Goal: Transaction & Acquisition: Obtain resource

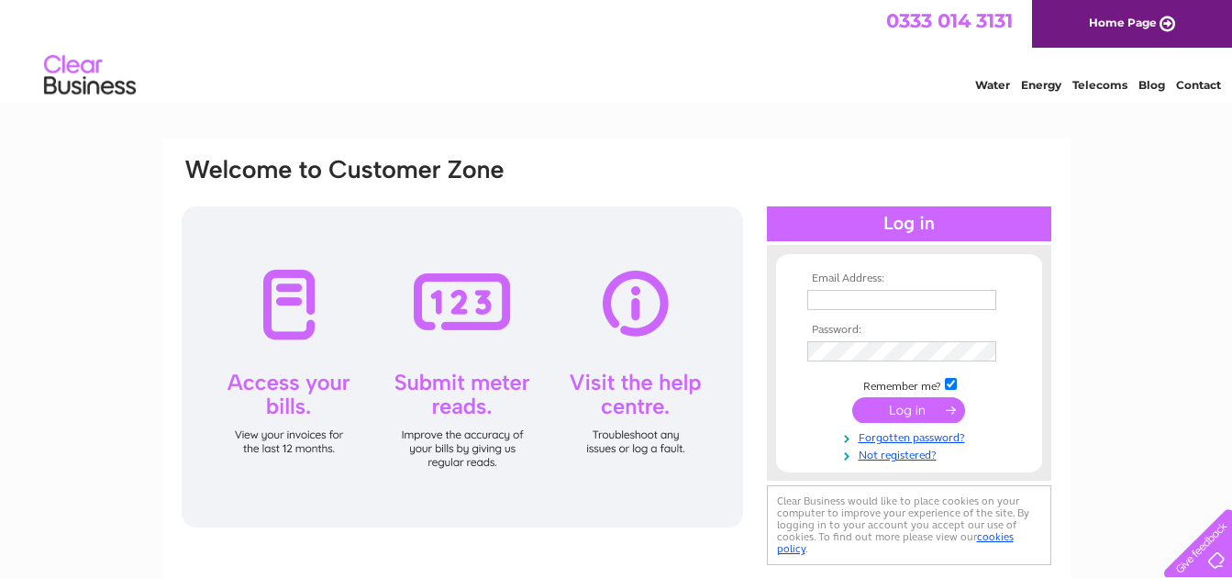
type input "hoscacares@yahoo.co.uk"
click at [890, 414] on input "submit" at bounding box center [908, 410] width 113 height 26
type input "hoscacares@yahoo.co.uk"
click at [902, 416] on input "submit" at bounding box center [908, 410] width 113 height 26
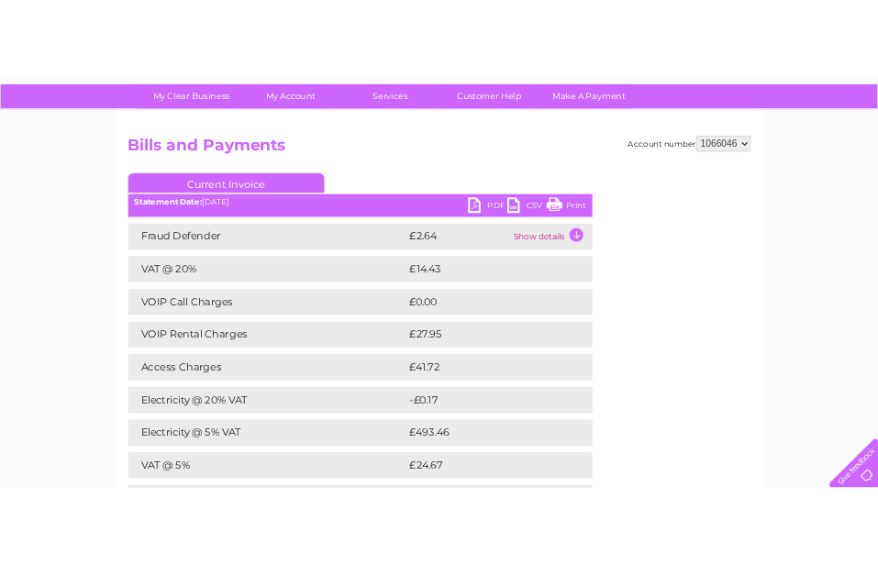
scroll to position [122, 0]
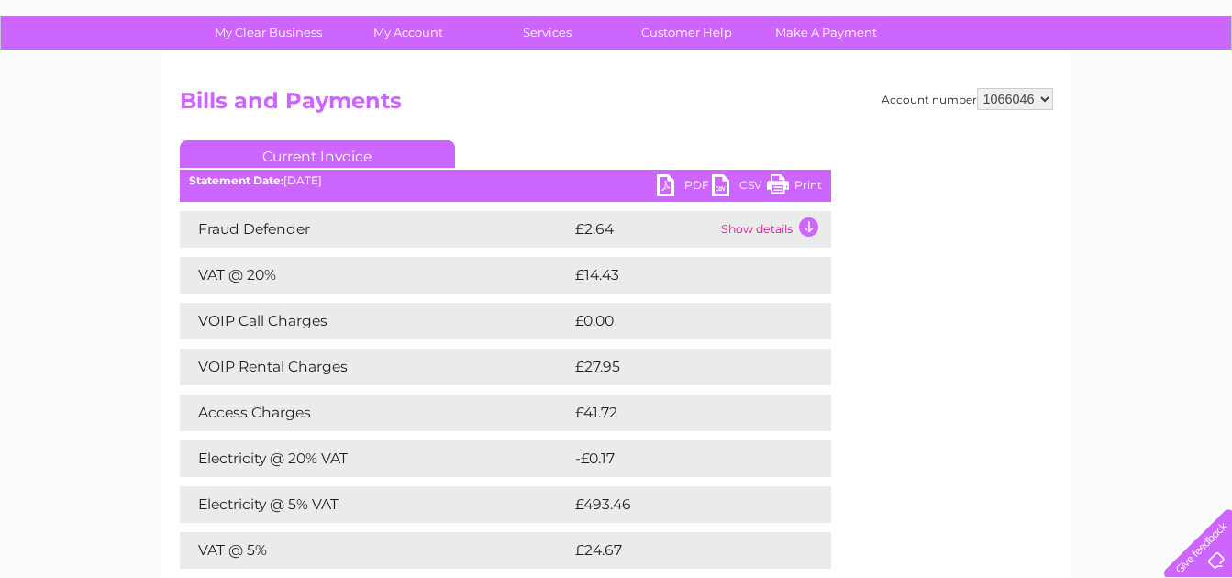
click at [748, 216] on td "Show details" at bounding box center [773, 229] width 115 height 37
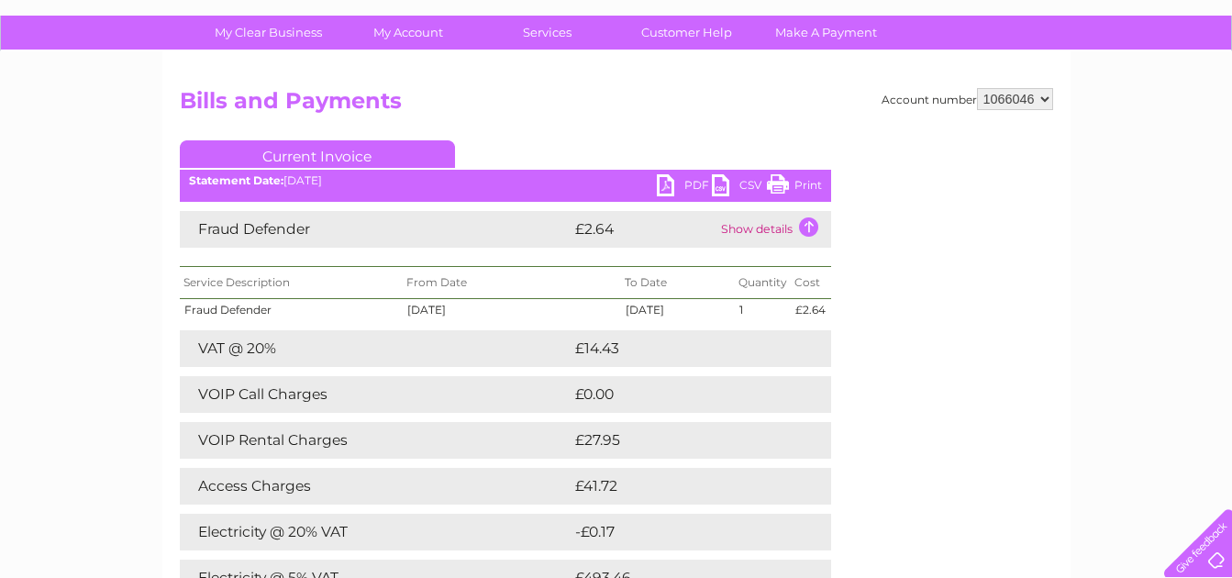
click at [673, 181] on link "PDF" at bounding box center [684, 187] width 55 height 27
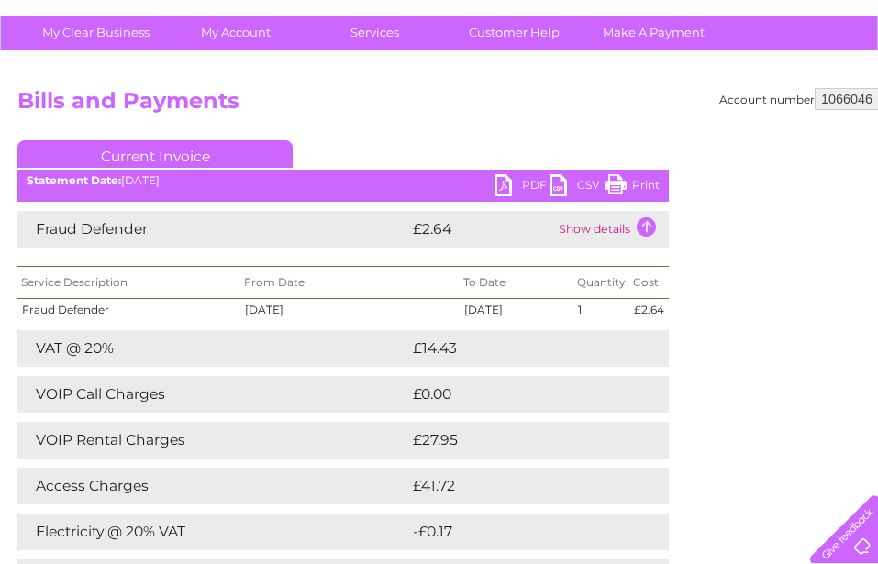
click at [504, 183] on link "PDF" at bounding box center [521, 187] width 55 height 27
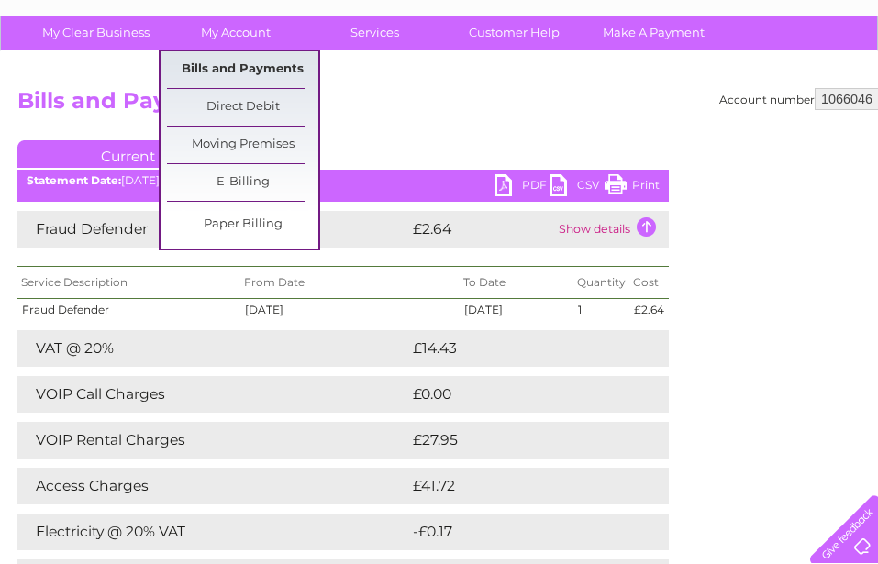
click at [261, 61] on link "Bills and Payments" at bounding box center [242, 69] width 151 height 37
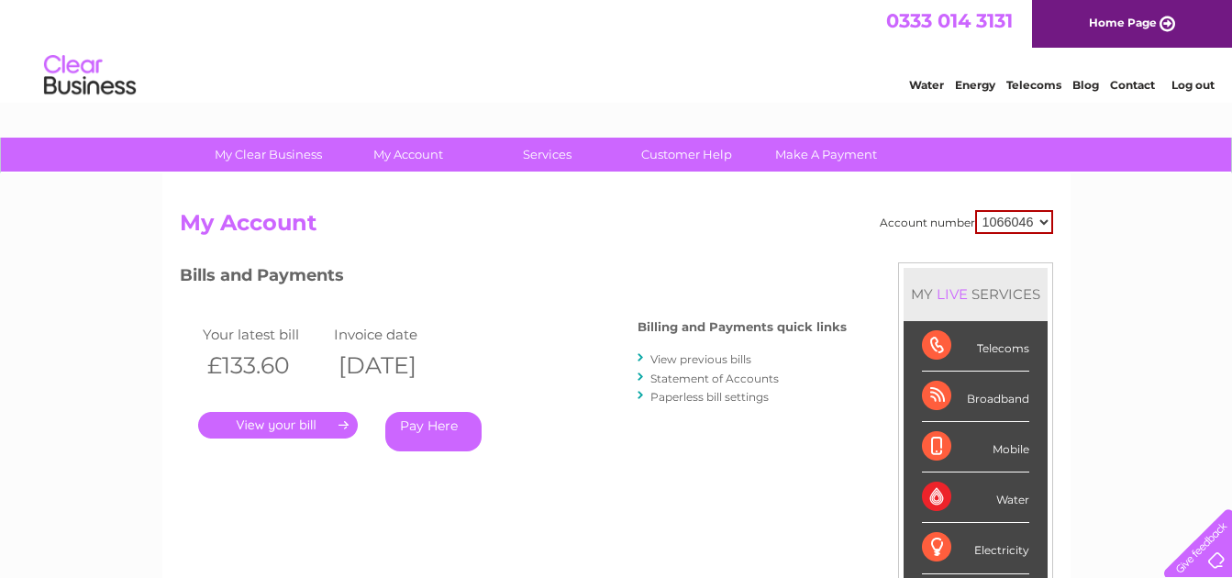
click at [249, 421] on link "." at bounding box center [278, 425] width 160 height 27
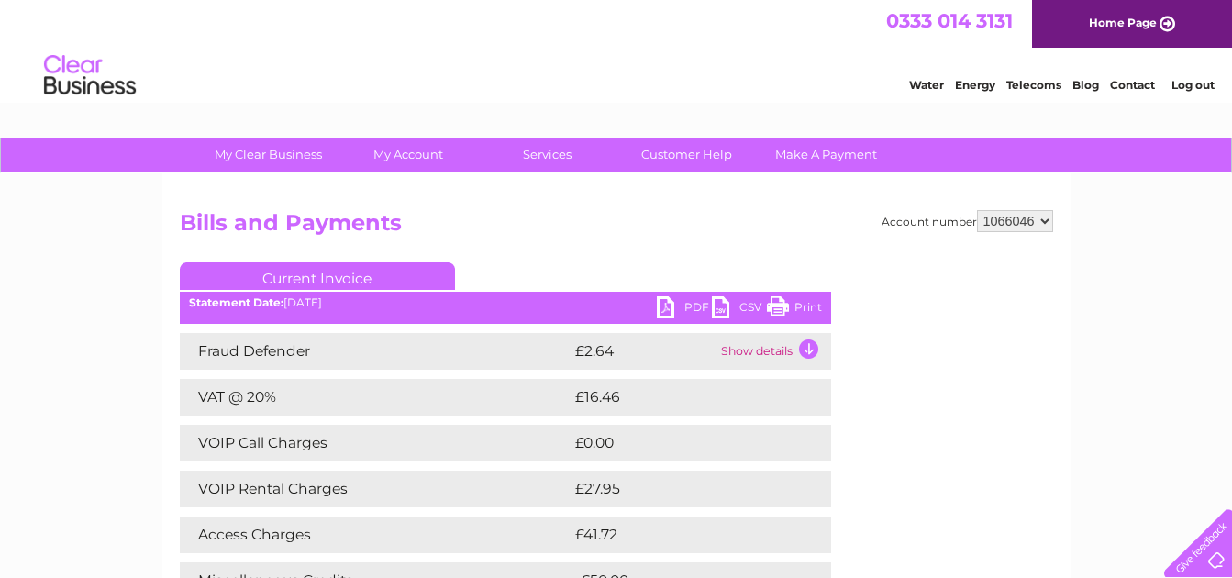
click at [666, 307] on link "PDF" at bounding box center [684, 309] width 55 height 27
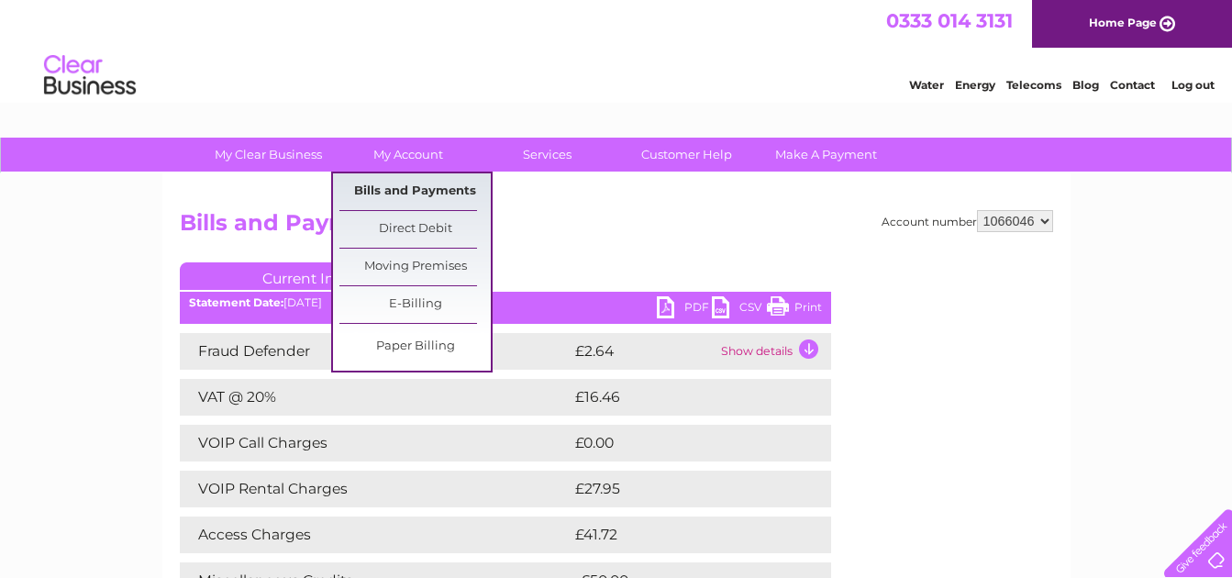
click at [389, 198] on link "Bills and Payments" at bounding box center [414, 191] width 151 height 37
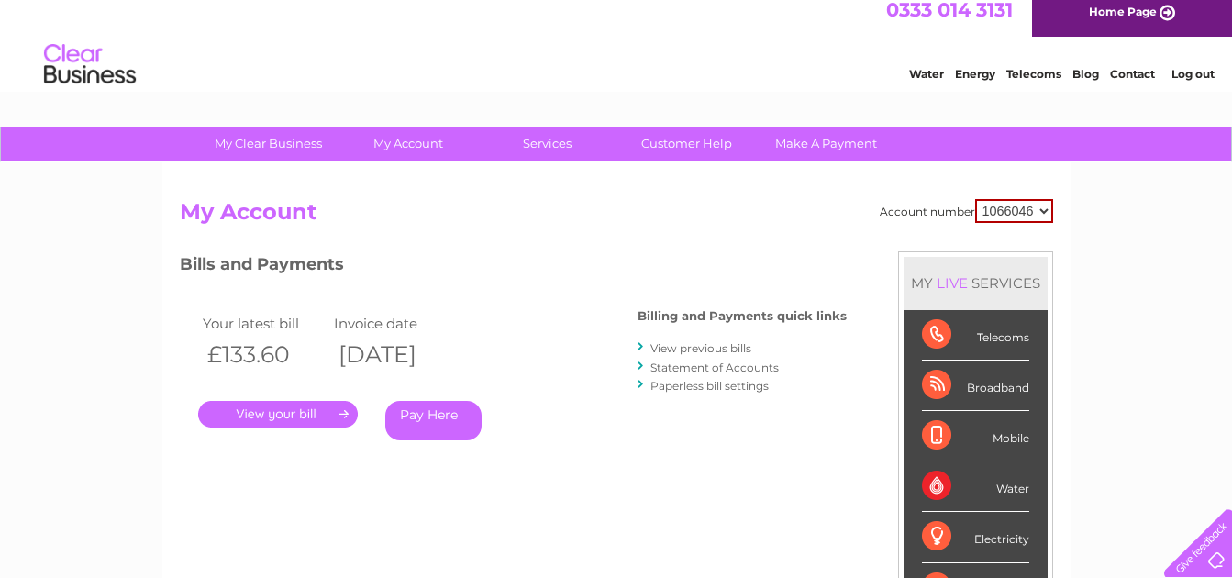
scroll to position [14, 0]
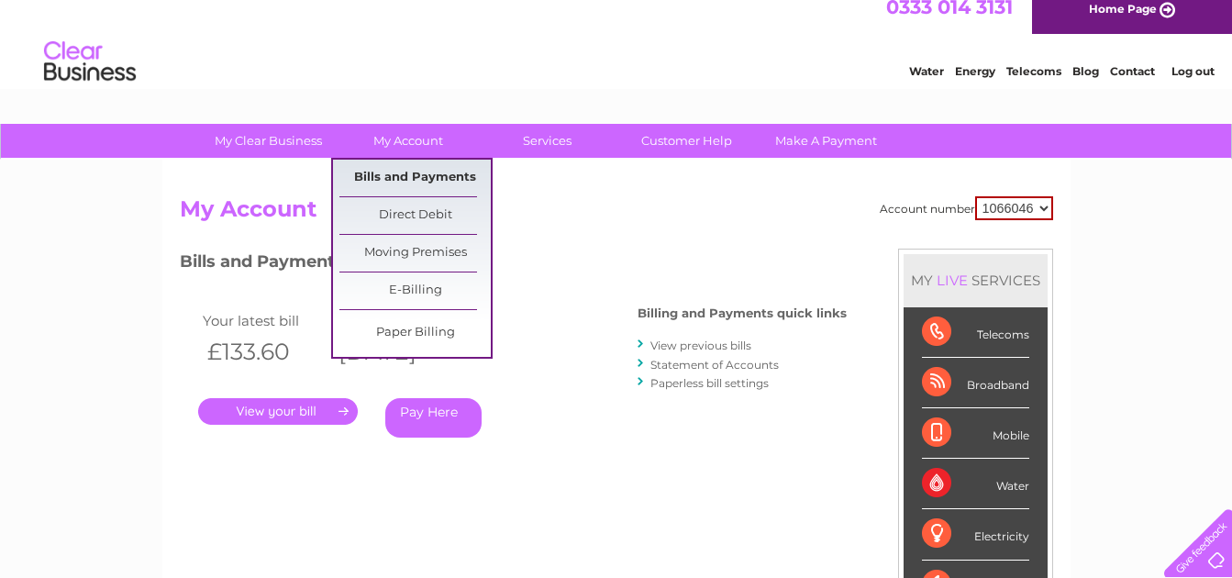
click at [412, 171] on link "Bills and Payments" at bounding box center [414, 178] width 151 height 37
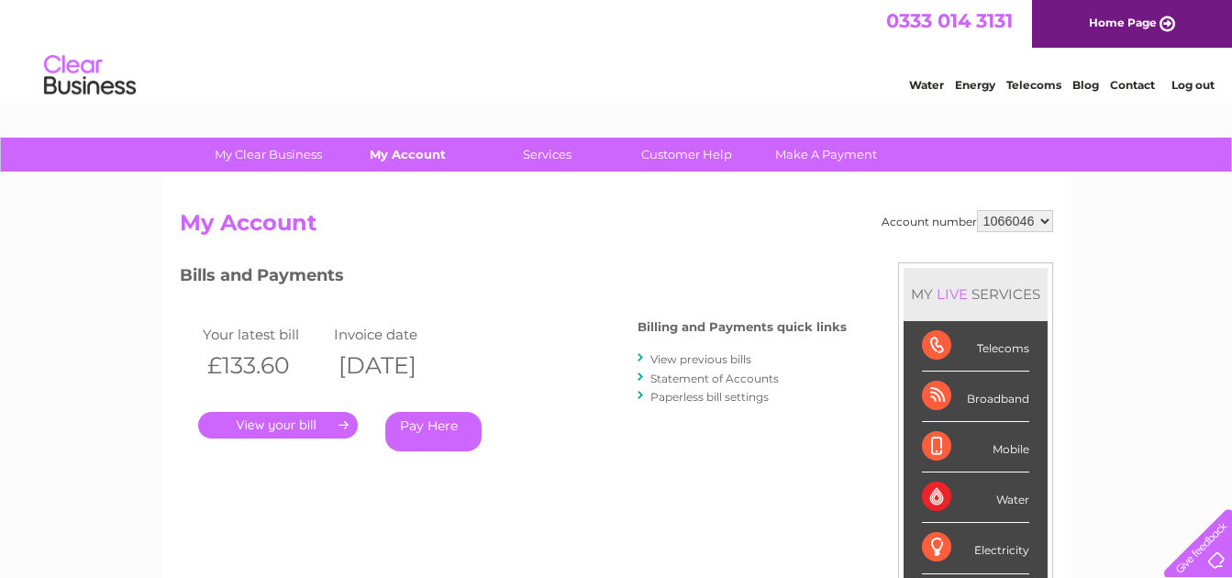
click at [404, 159] on link "My Account" at bounding box center [407, 155] width 151 height 34
